Goal: Information Seeking & Learning: Learn about a topic

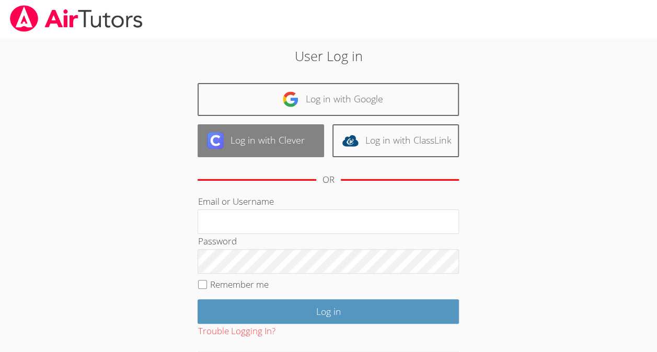
click at [280, 149] on link "Log in with Clever" at bounding box center [260, 140] width 126 height 33
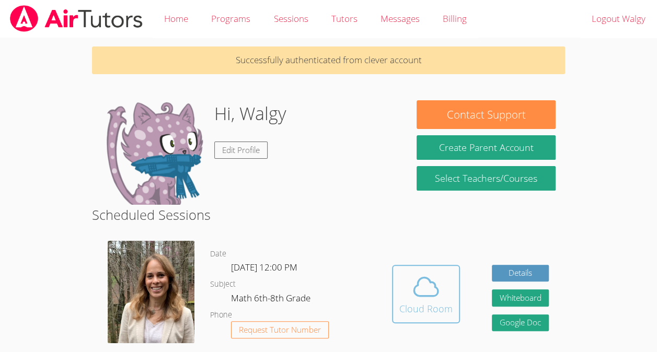
click at [418, 277] on icon at bounding box center [425, 286] width 29 height 29
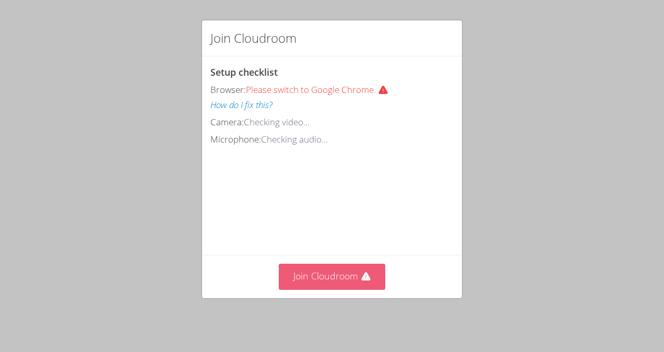
click at [352, 288] on button "Join Cloudroom" at bounding box center [332, 277] width 107 height 26
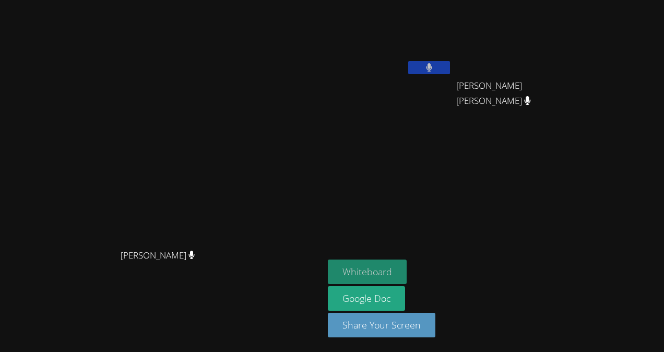
click at [407, 272] on button "Whiteboard" at bounding box center [367, 272] width 79 height 25
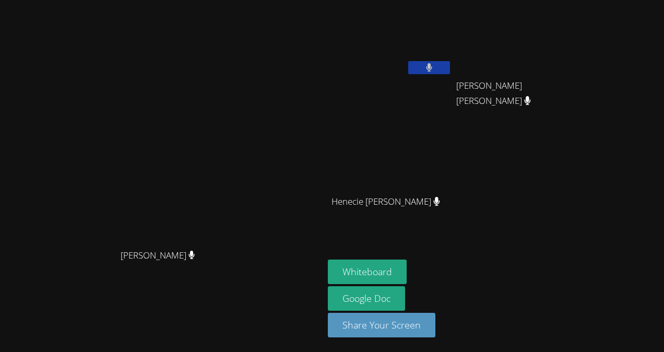
click at [450, 65] on button at bounding box center [429, 67] width 42 height 13
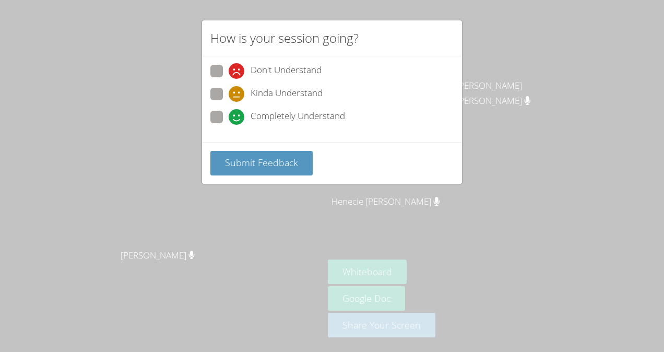
click at [272, 114] on span "Completely Understand" at bounding box center [298, 117] width 95 height 16
click at [238, 114] on input "Completely Understand" at bounding box center [233, 115] width 9 height 9
radio input "true"
click at [301, 90] on span "Kinda Understand" at bounding box center [287, 94] width 72 height 16
click at [238, 90] on input "Kinda Understand" at bounding box center [233, 92] width 9 height 9
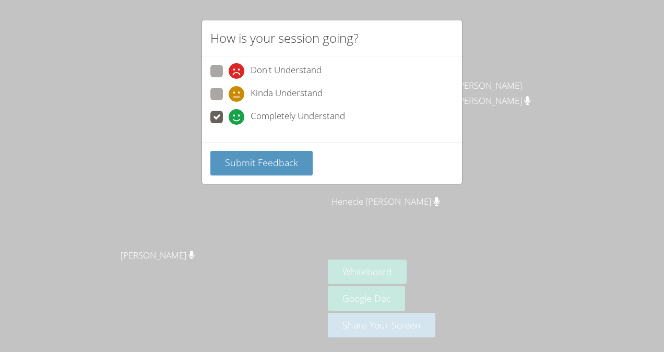
radio input "true"
click at [243, 113] on icon at bounding box center [237, 117] width 16 height 16
click at [238, 113] on input "Completely Understand" at bounding box center [233, 115] width 9 height 9
radio input "true"
click at [261, 167] on button "Submit Feedback" at bounding box center [261, 163] width 102 height 25
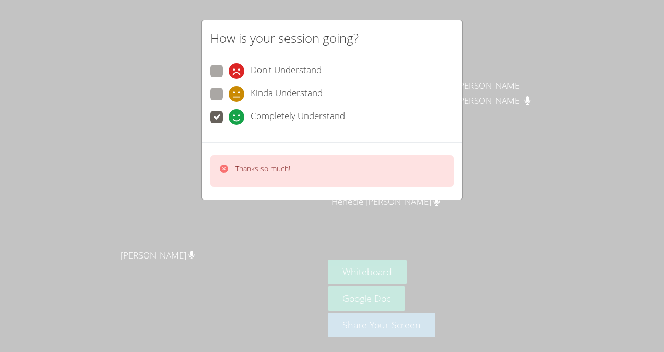
click at [509, 130] on div "How is your session going? Don't Understand Kinda Understand Completely Underst…" at bounding box center [332, 176] width 664 height 352
